Goal: Task Accomplishment & Management: Manage account settings

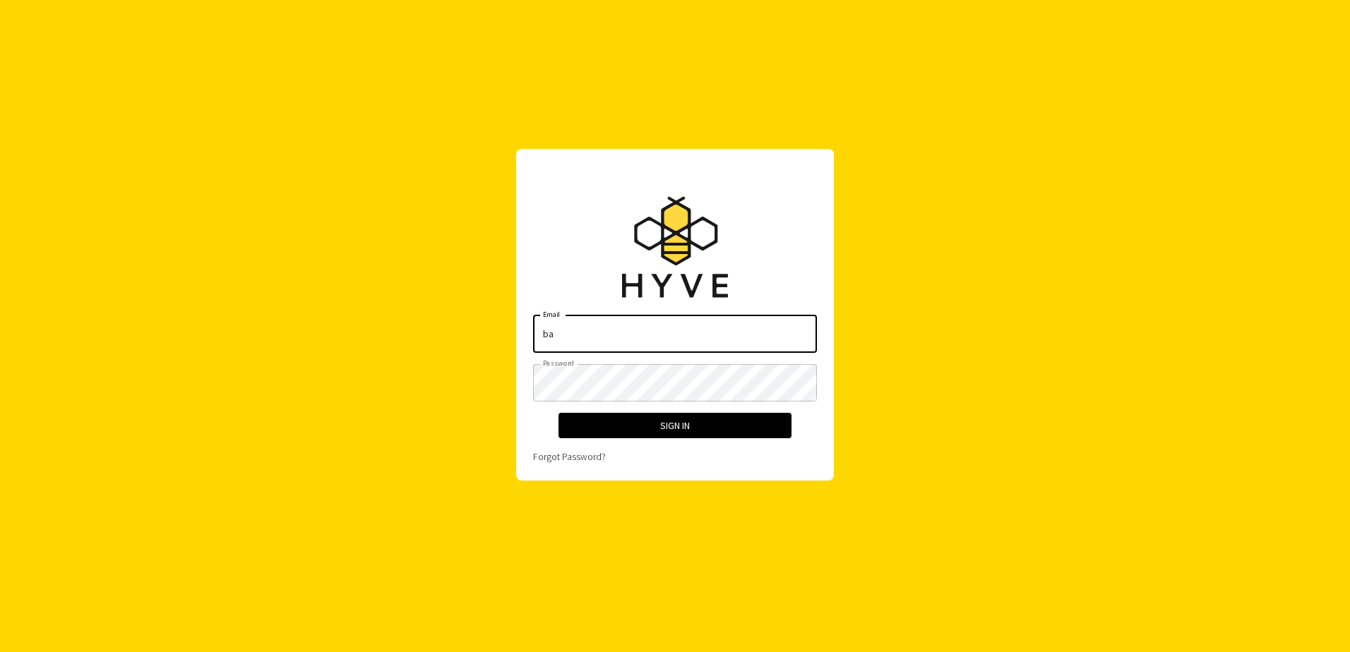
type input "[EMAIL_ADDRESS][DOMAIN_NAME]"
click at [569, 454] on link "Forgot Password?" at bounding box center [569, 456] width 73 height 13
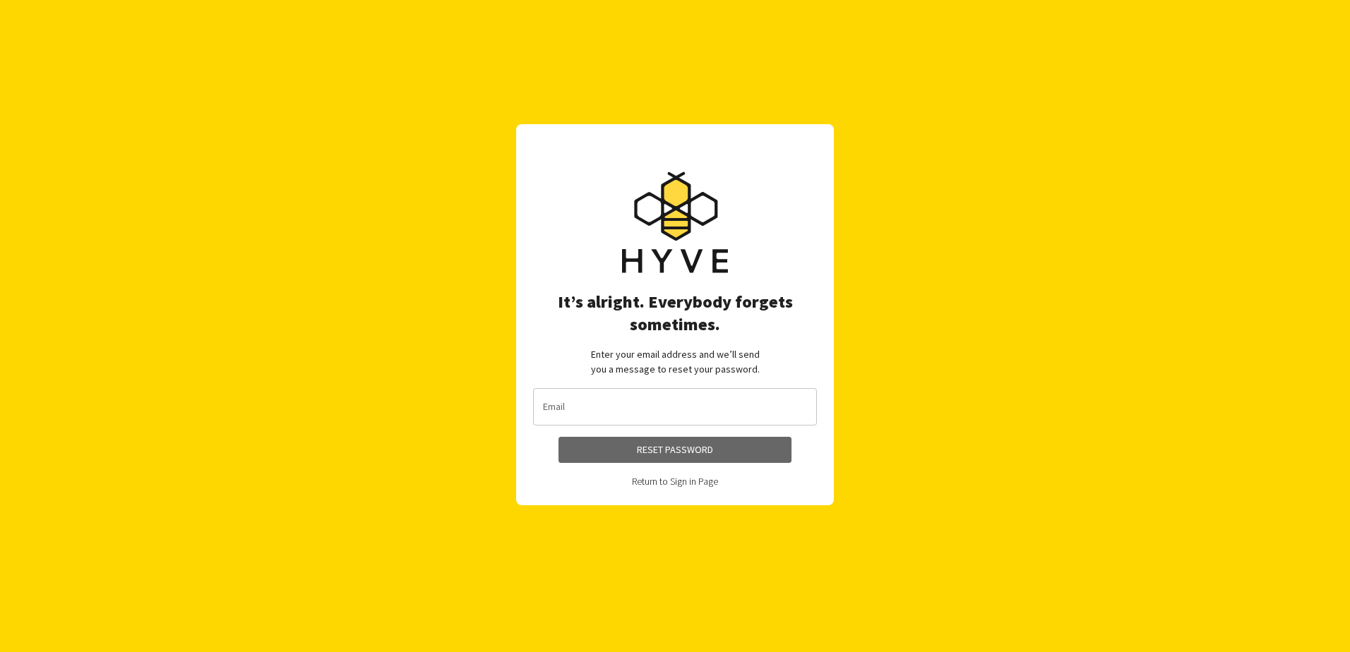
click at [562, 461] on button "Reset Password" at bounding box center [674, 450] width 233 height 26
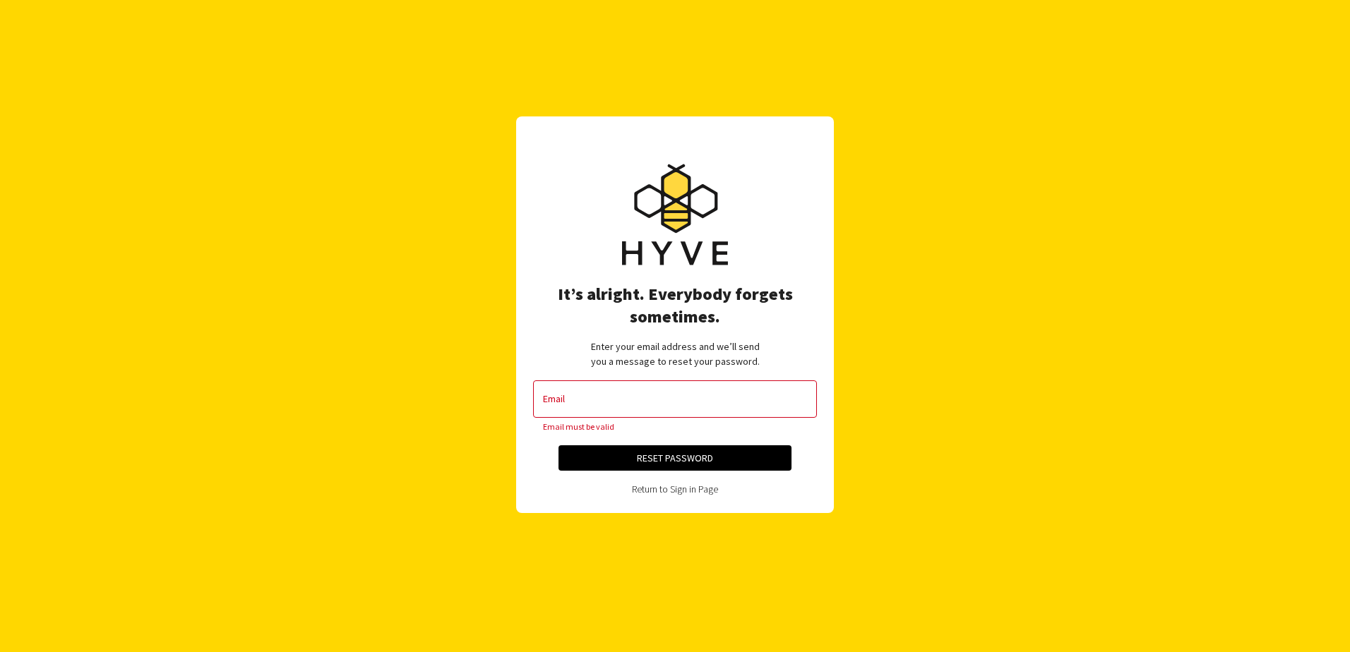
click at [676, 491] on link "Return to Sign in Page" at bounding box center [675, 489] width 86 height 13
